Goal: Register for event/course

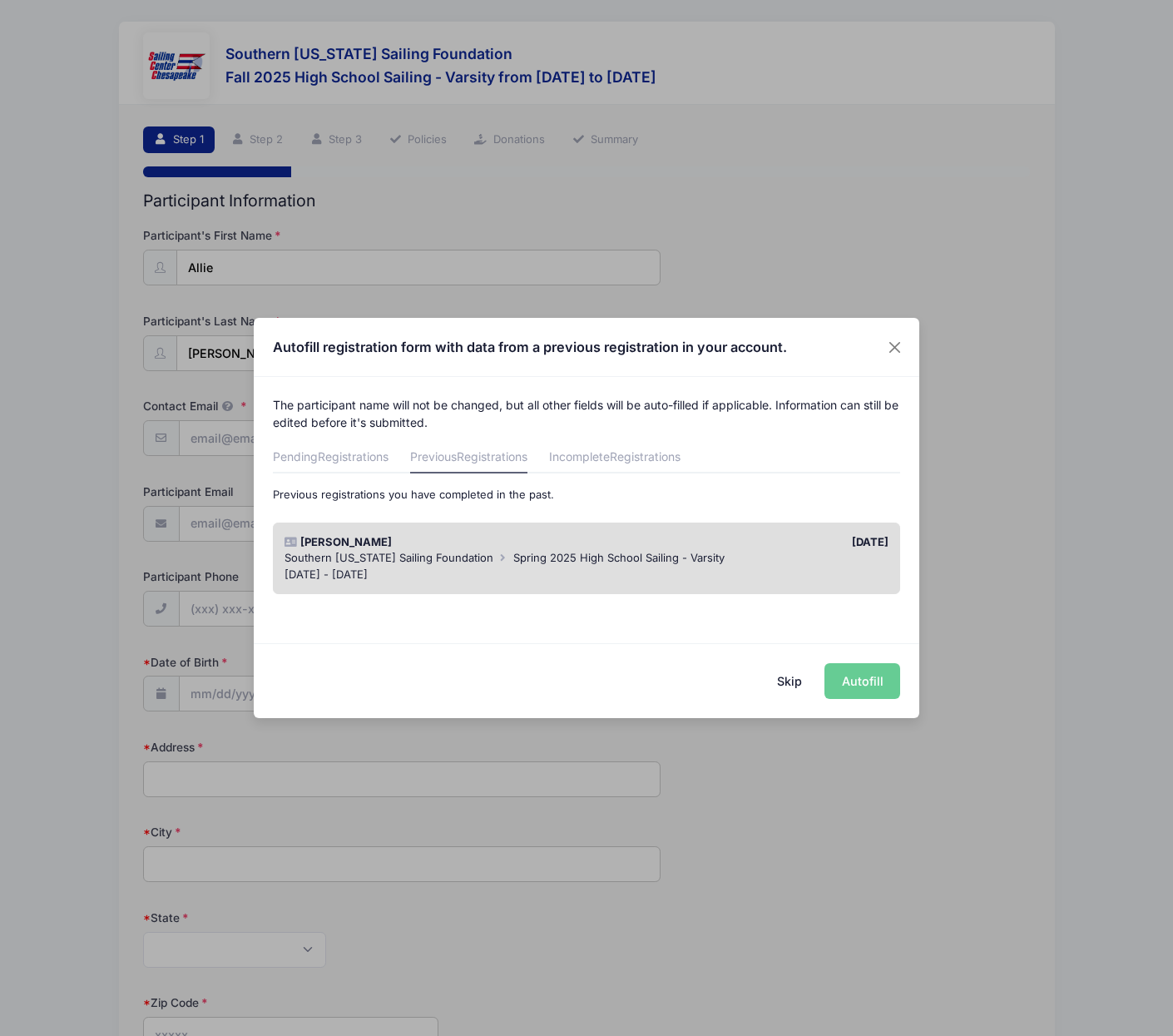
click at [865, 678] on div "Skip Autofill" at bounding box center [586, 680] width 666 height 74
click at [847, 677] on div "Skip Autofill" at bounding box center [586, 680] width 666 height 74
click at [332, 541] on div "[PERSON_NAME]" at bounding box center [430, 542] width 310 height 17
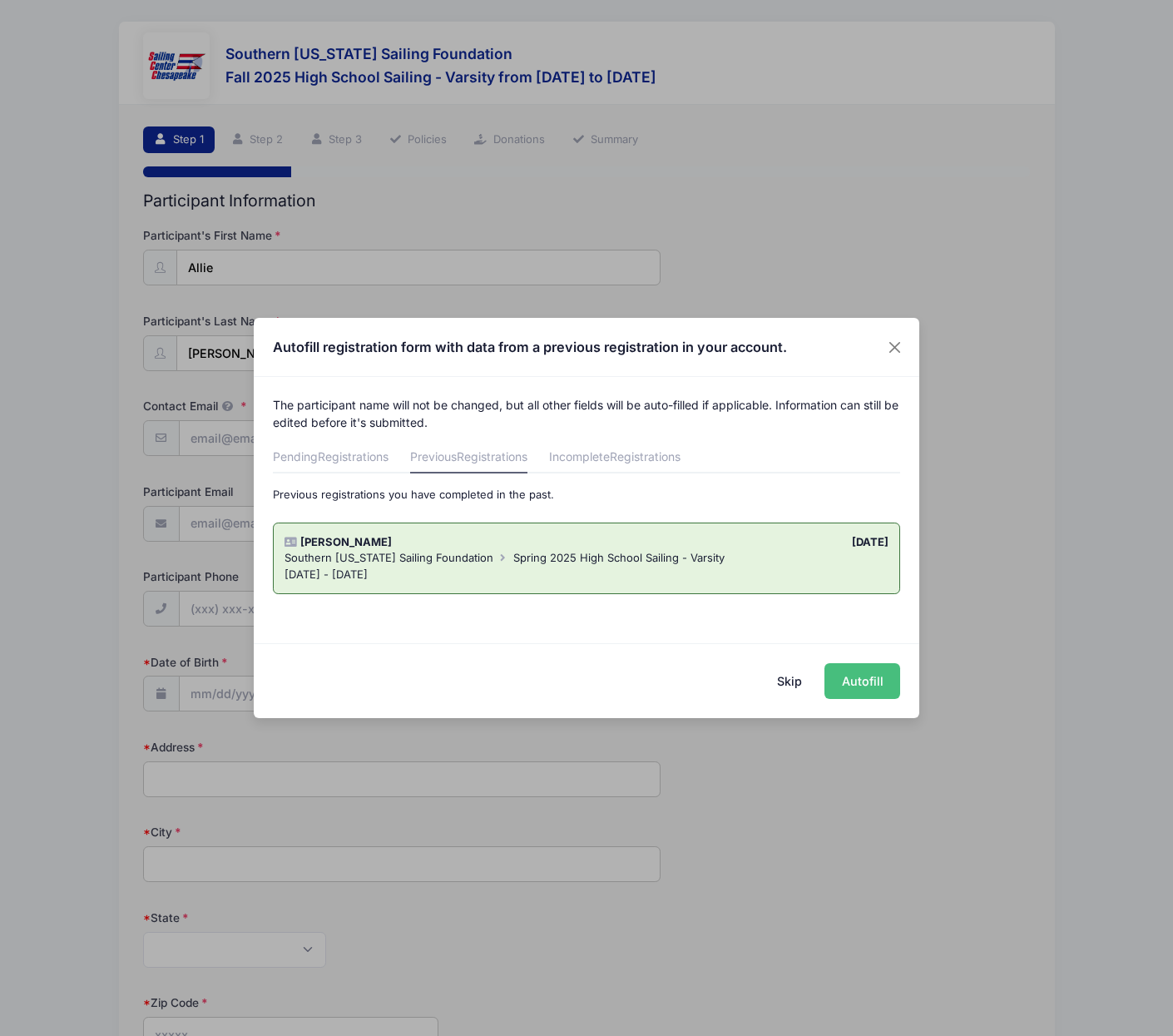
click at [865, 682] on button "Autofill" at bounding box center [863, 681] width 76 height 35
type input "[EMAIL_ADDRESS][DOMAIN_NAME]"
type input "[PERSON_NAME][EMAIL_ADDRESS][PERSON_NAME][DOMAIN_NAME]"
type input "3012477298"
type input "[DATE]"
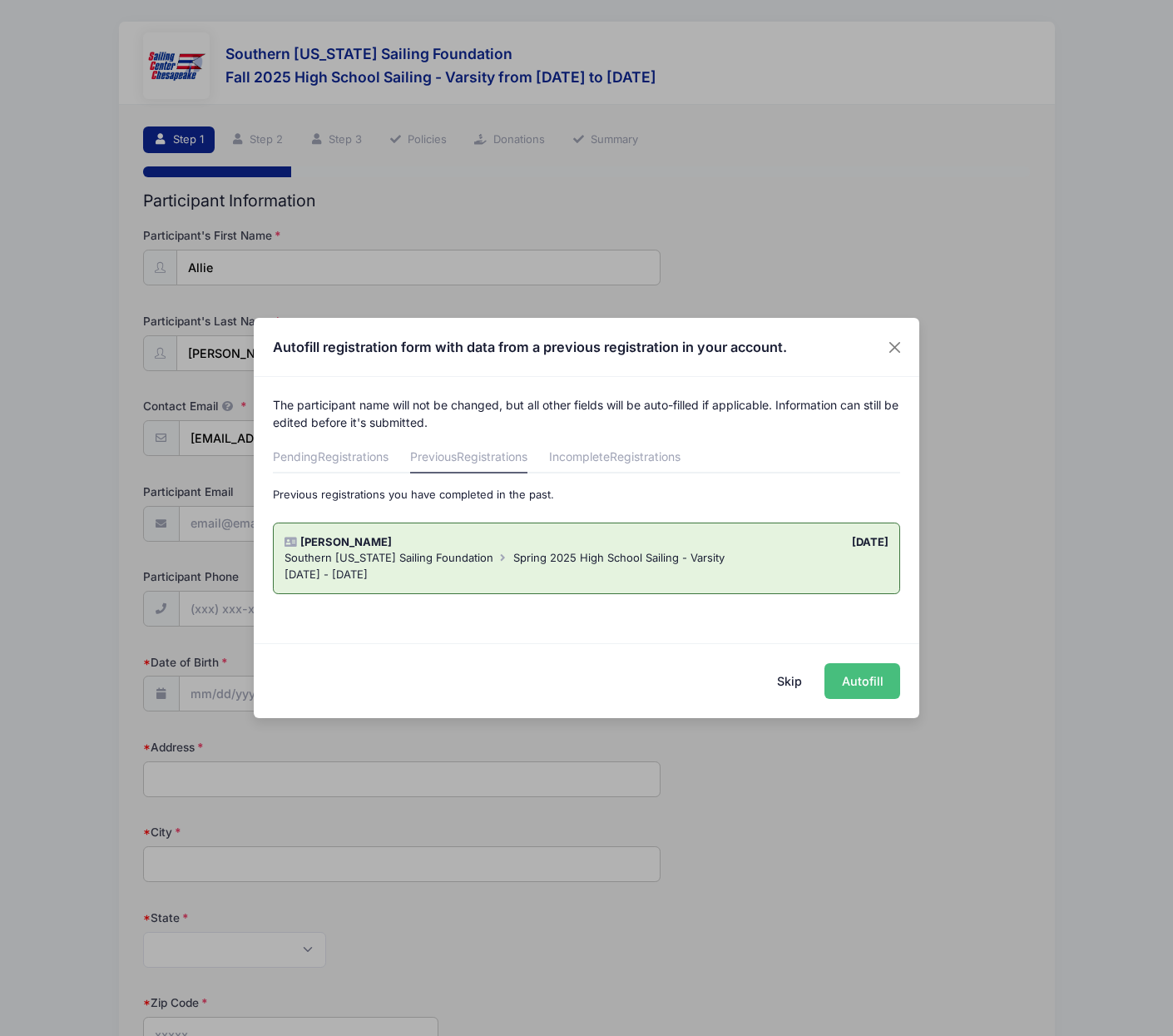
type input "[STREET_ADDRESS][PERSON_NAME]"
type input "Leonardtown"
select select "MD"
type input "20650"
select select "Great [PERSON_NAME]"
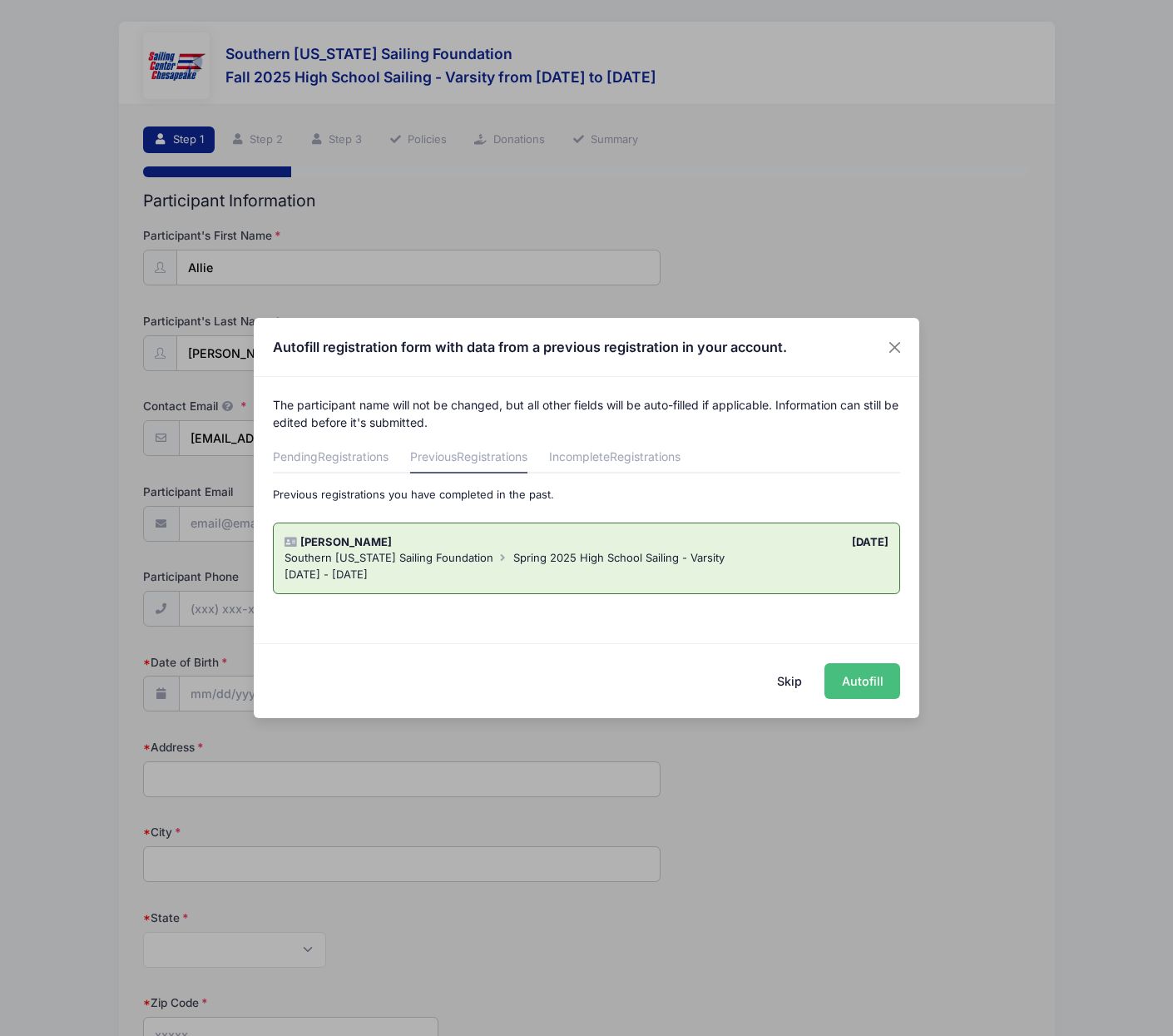
select select "2026"
select select "No"
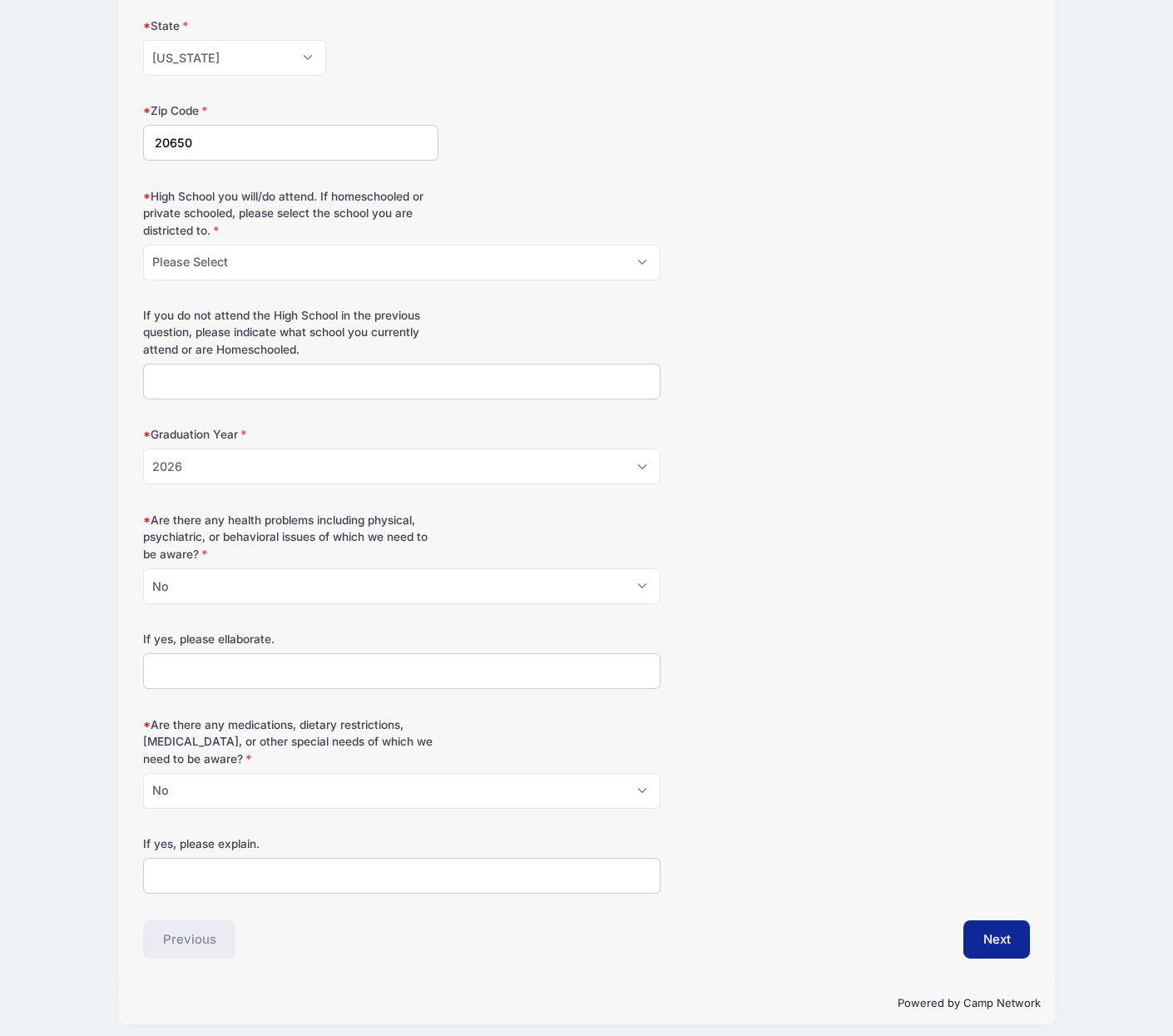
scroll to position [891, 0]
click at [988, 927] on button "Next" at bounding box center [997, 940] width 67 height 38
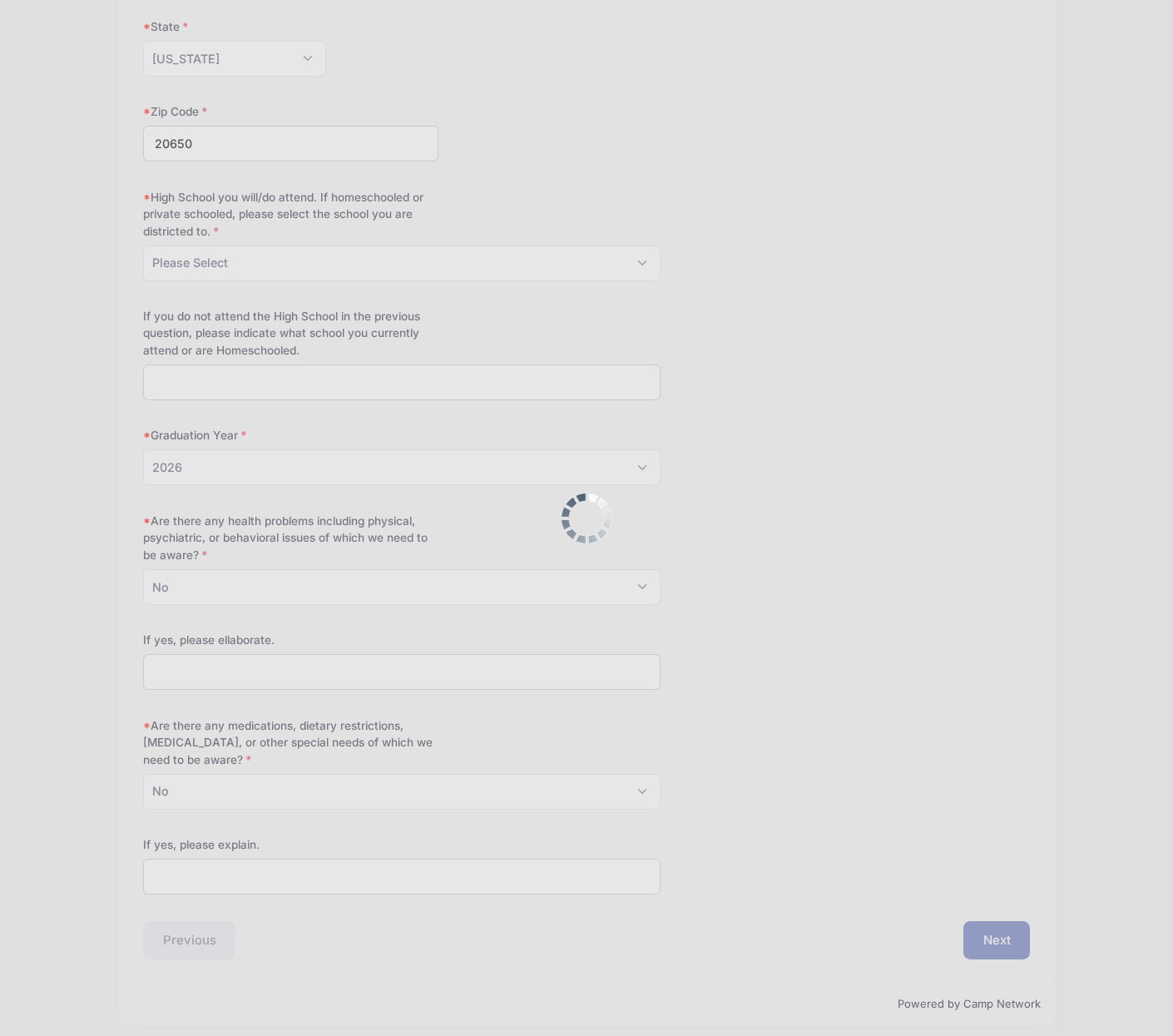
scroll to position [0, 0]
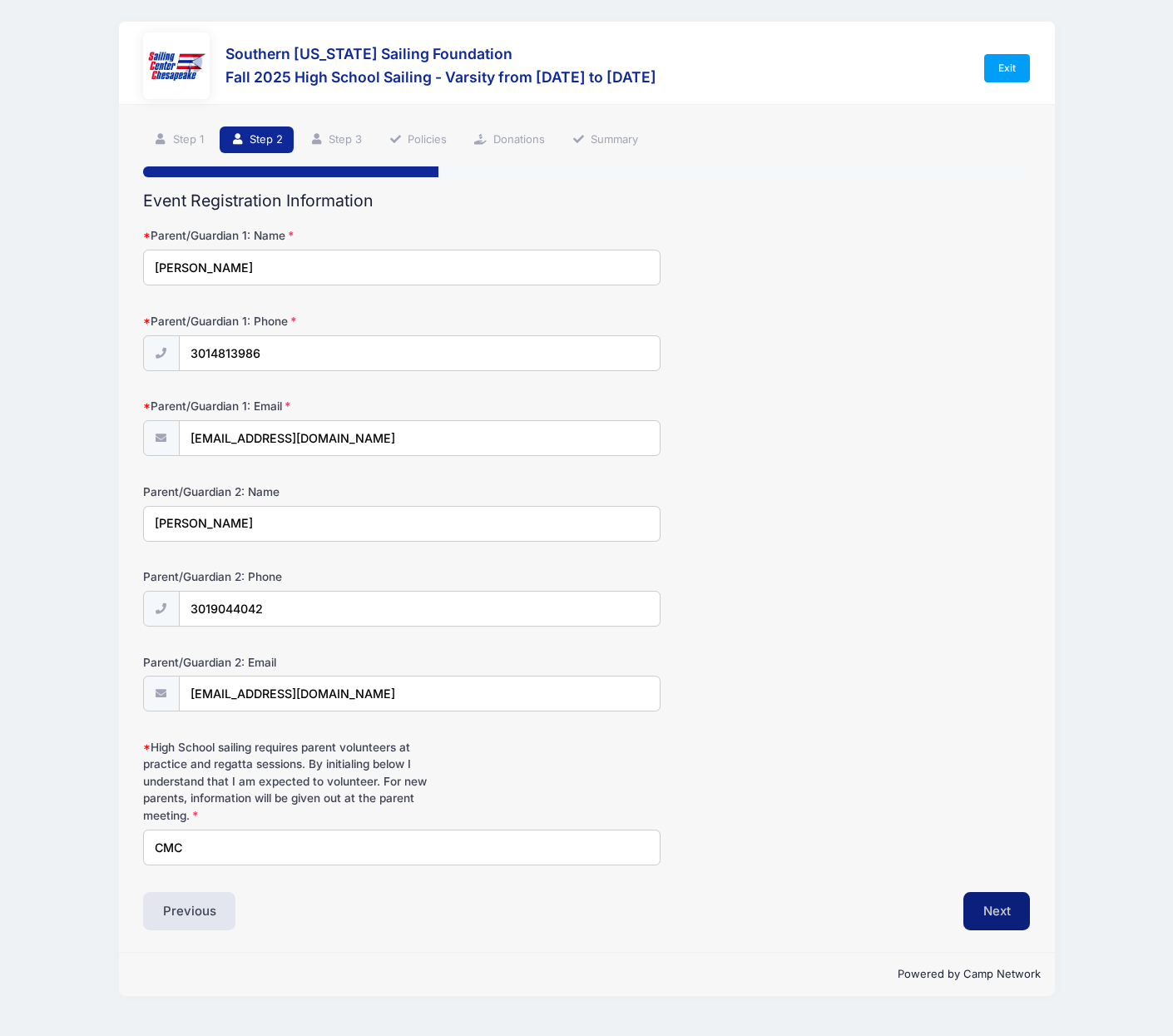
click at [994, 906] on button "Next" at bounding box center [997, 910] width 67 height 38
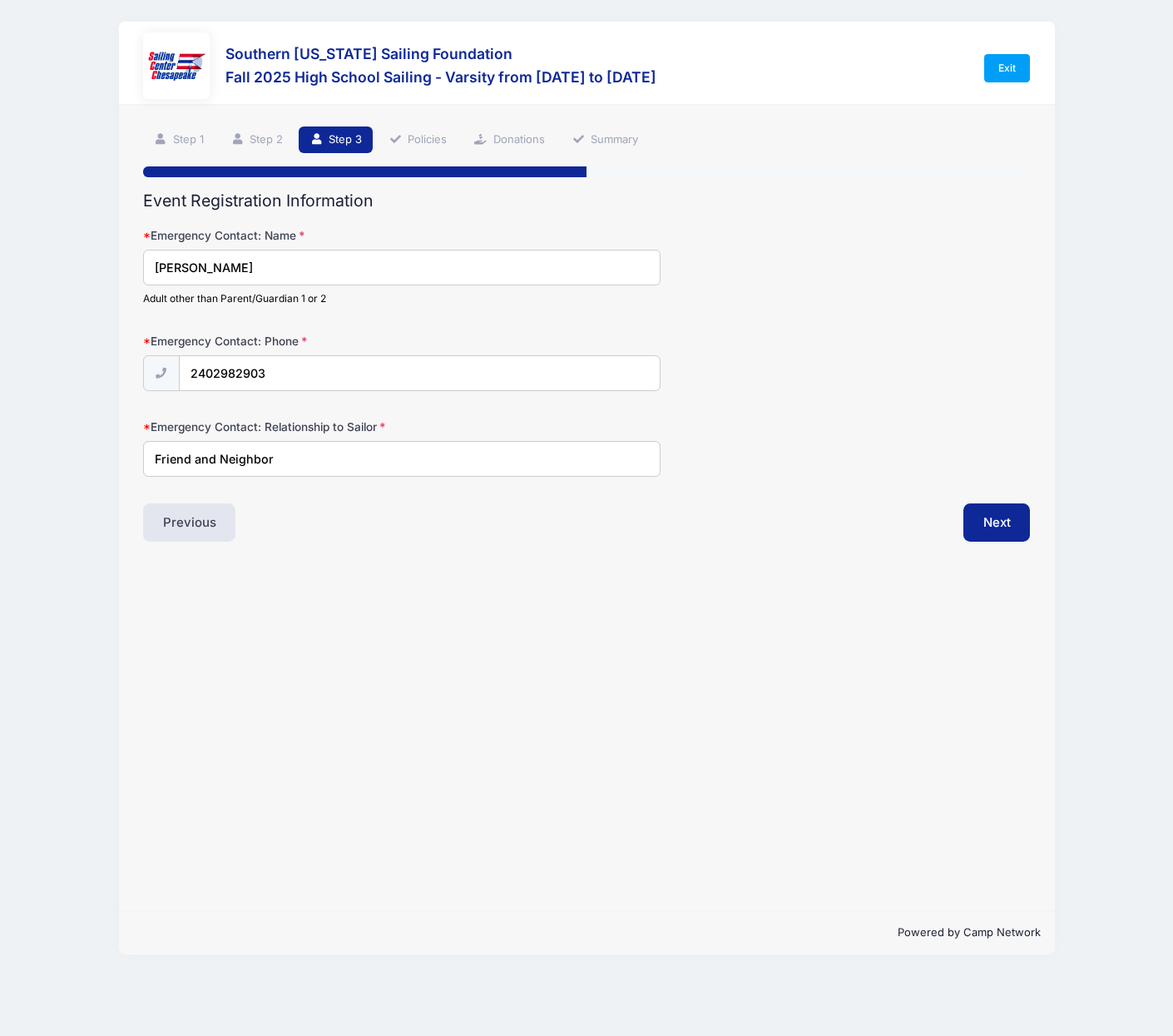
click at [1010, 521] on button "Next" at bounding box center [997, 522] width 67 height 38
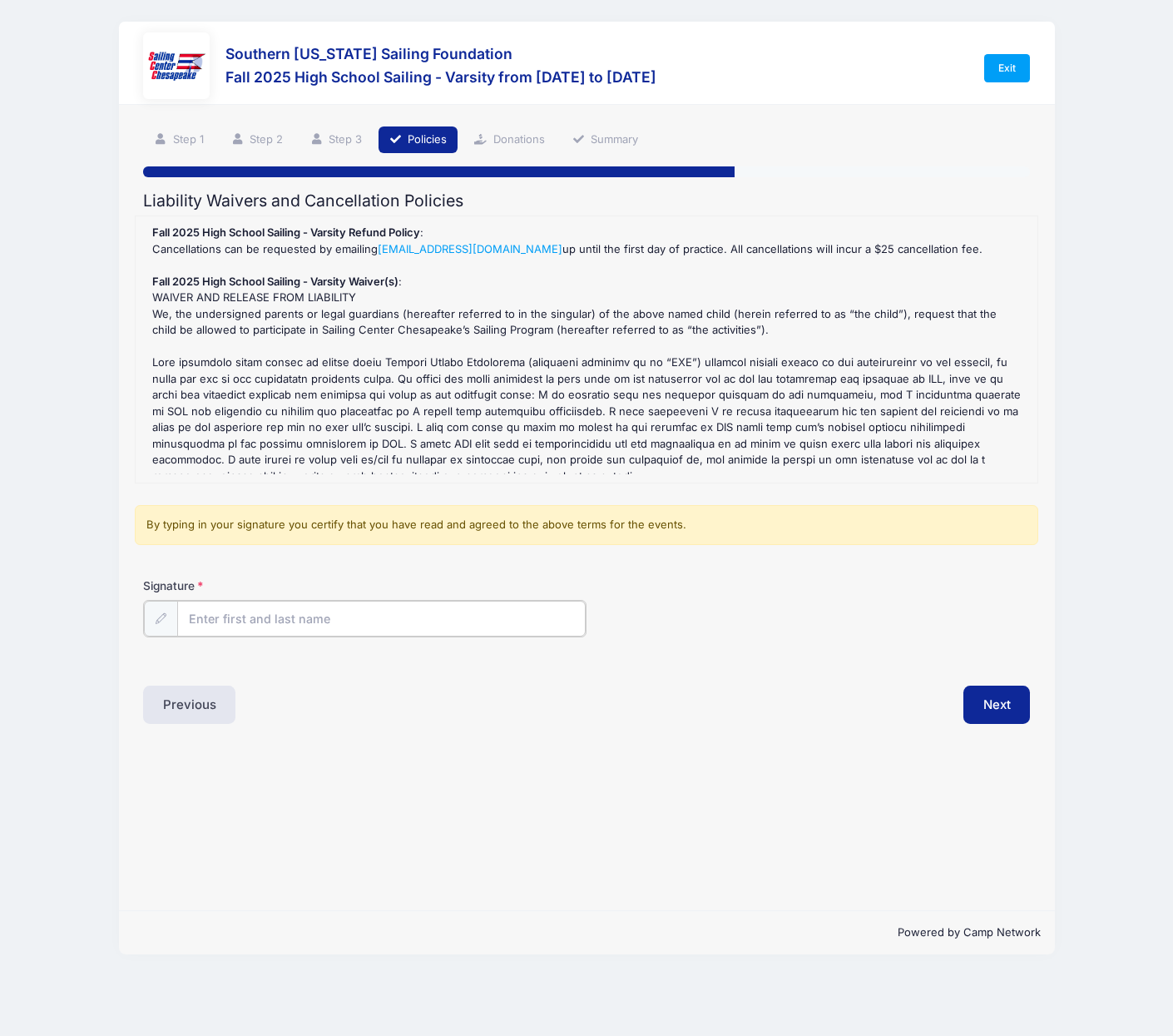
click at [461, 618] on input "Signature" at bounding box center [381, 618] width 408 height 35
click at [472, 614] on input "Christopher M. Clark" at bounding box center [381, 618] width 408 height 35
type input "Christopher M. Clark"
click at [683, 697] on div "Next" at bounding box center [811, 702] width 452 height 38
click at [1002, 699] on button "Next" at bounding box center [997, 702] width 67 height 38
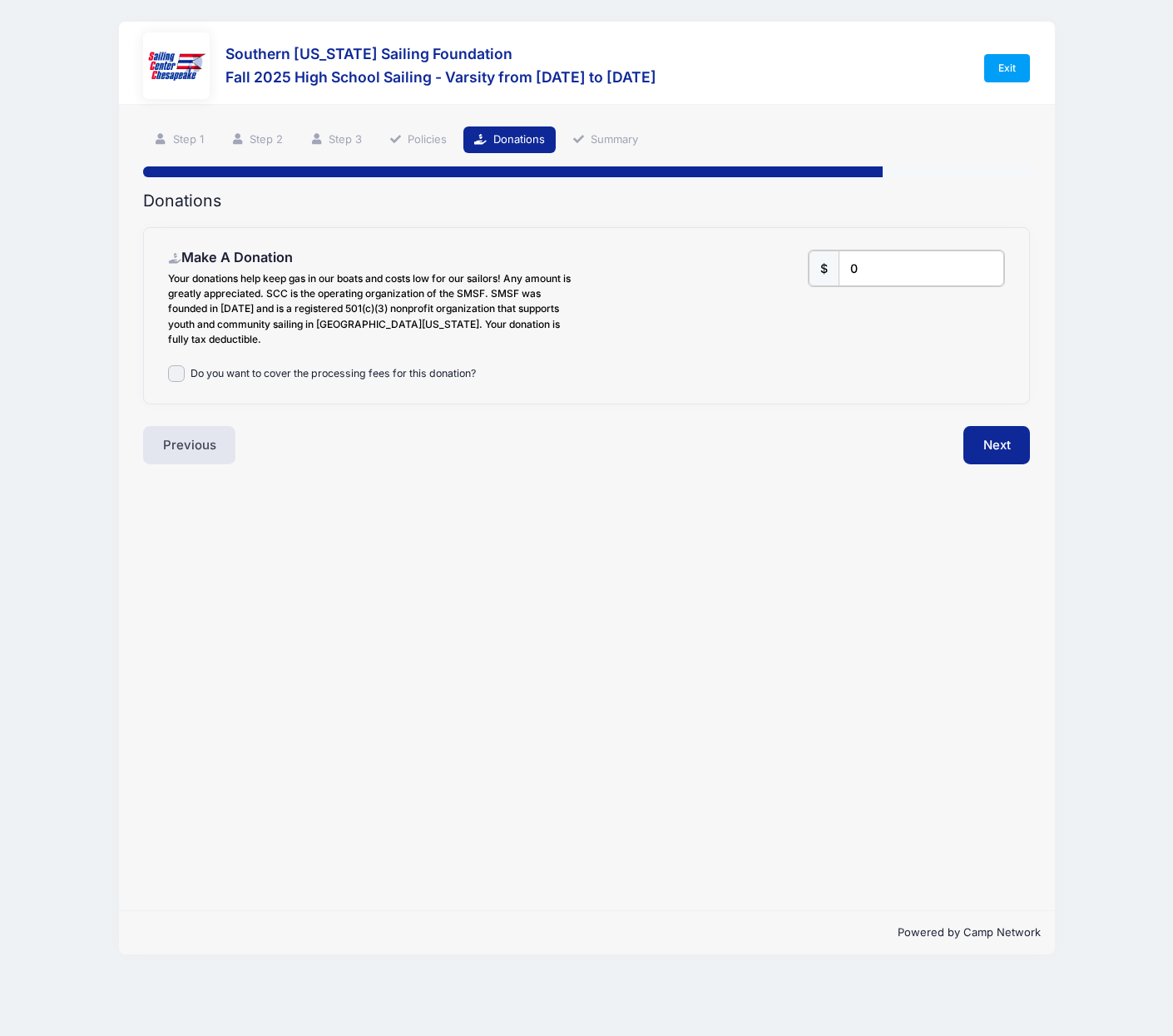
click at [882, 273] on input "0" at bounding box center [921, 268] width 165 height 35
click at [177, 371] on input "Do you want to cover the processing fees for this donation?" at bounding box center [176, 373] width 17 height 17
checkbox input "false"
click at [872, 269] on input "0" at bounding box center [921, 268] width 165 height 35
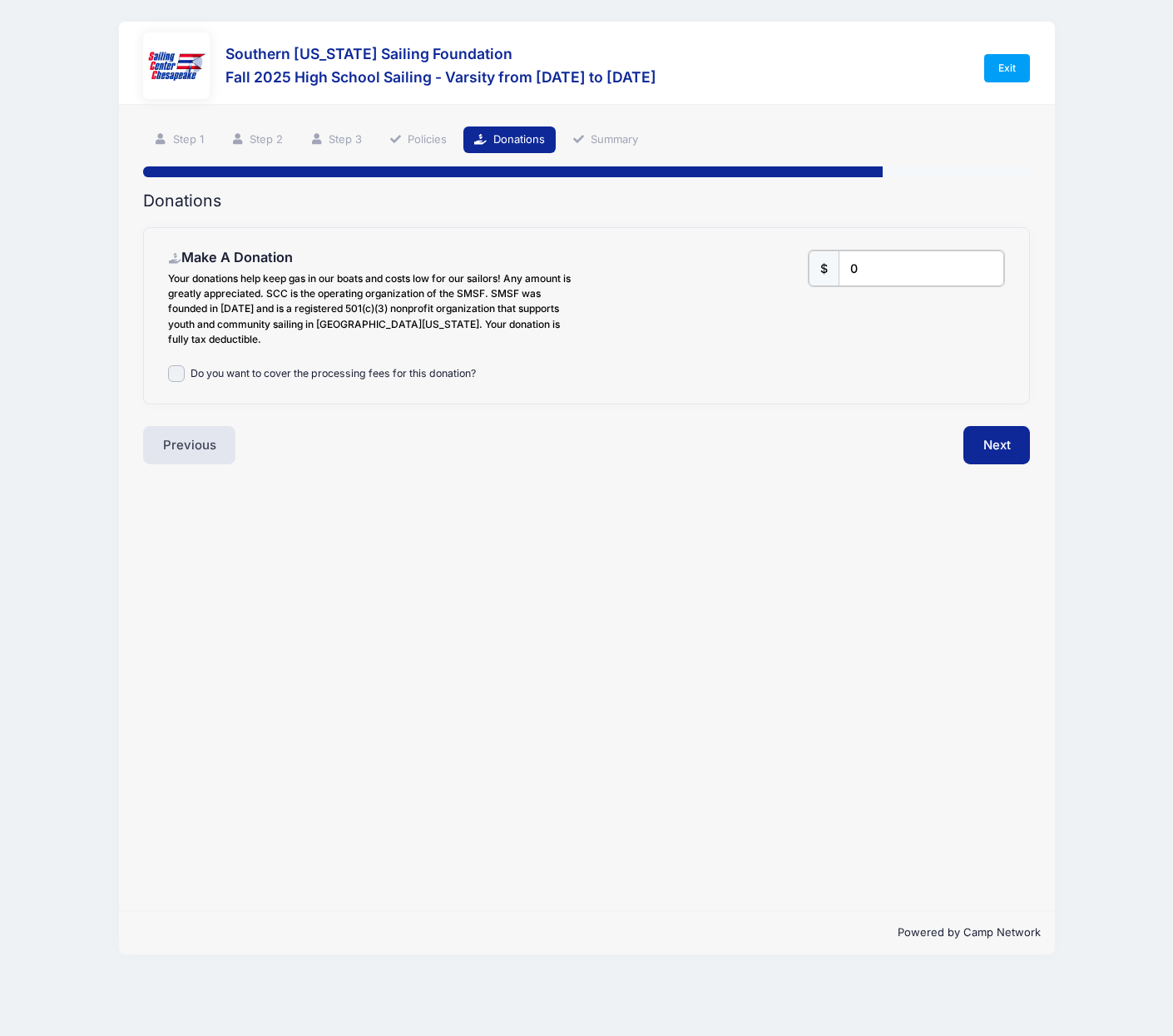
click at [871, 269] on input "0" at bounding box center [921, 268] width 165 height 35
type input "25.00"
click at [176, 373] on input "Do you want to cover the processing fees for this donation?" at bounding box center [176, 373] width 17 height 17
checkbox input "false"
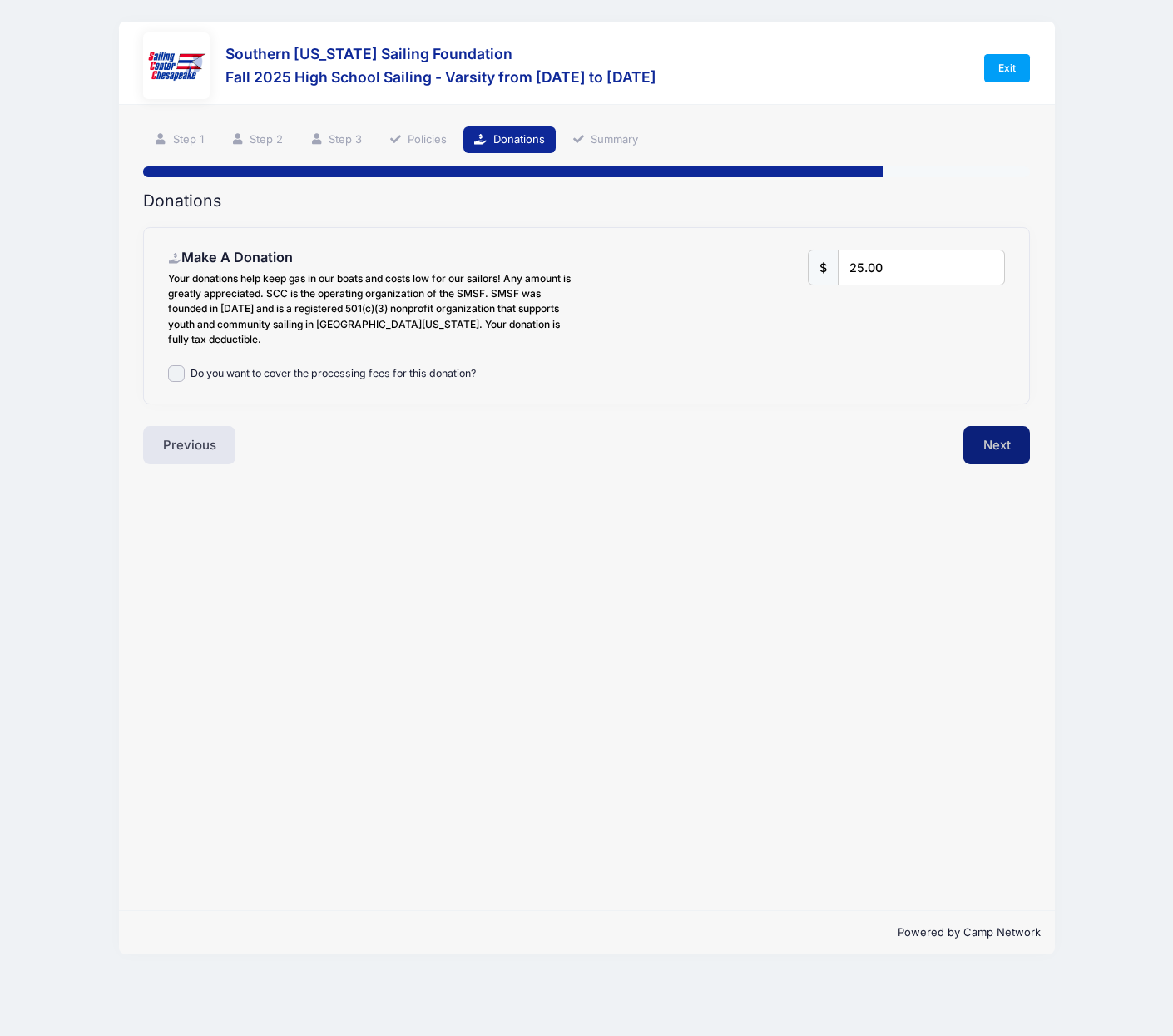
click at [1009, 442] on button "Next" at bounding box center [997, 445] width 67 height 38
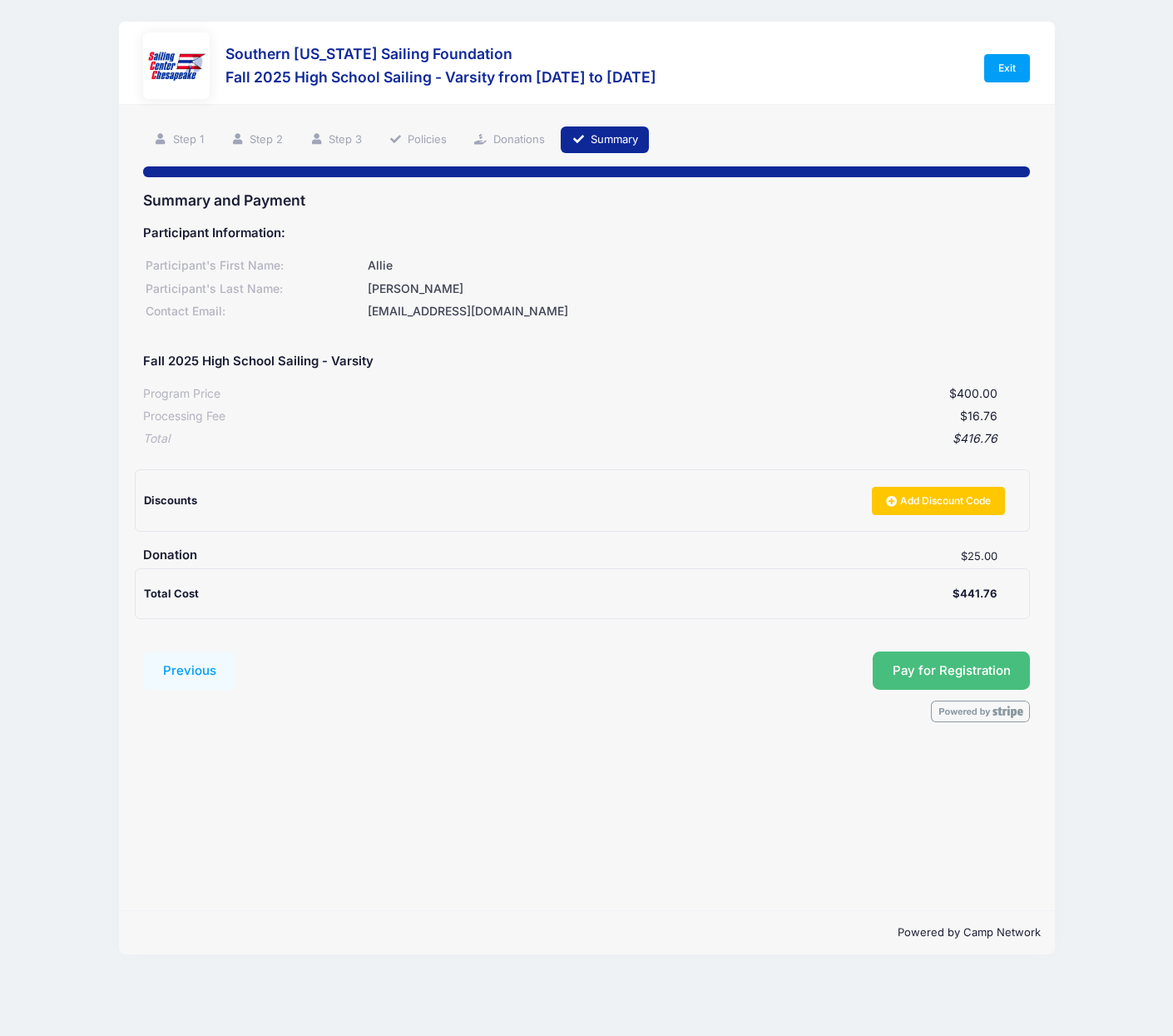
click at [952, 663] on span "Pay for Registration" at bounding box center [952, 670] width 118 height 15
